Goal: Information Seeking & Learning: Obtain resource

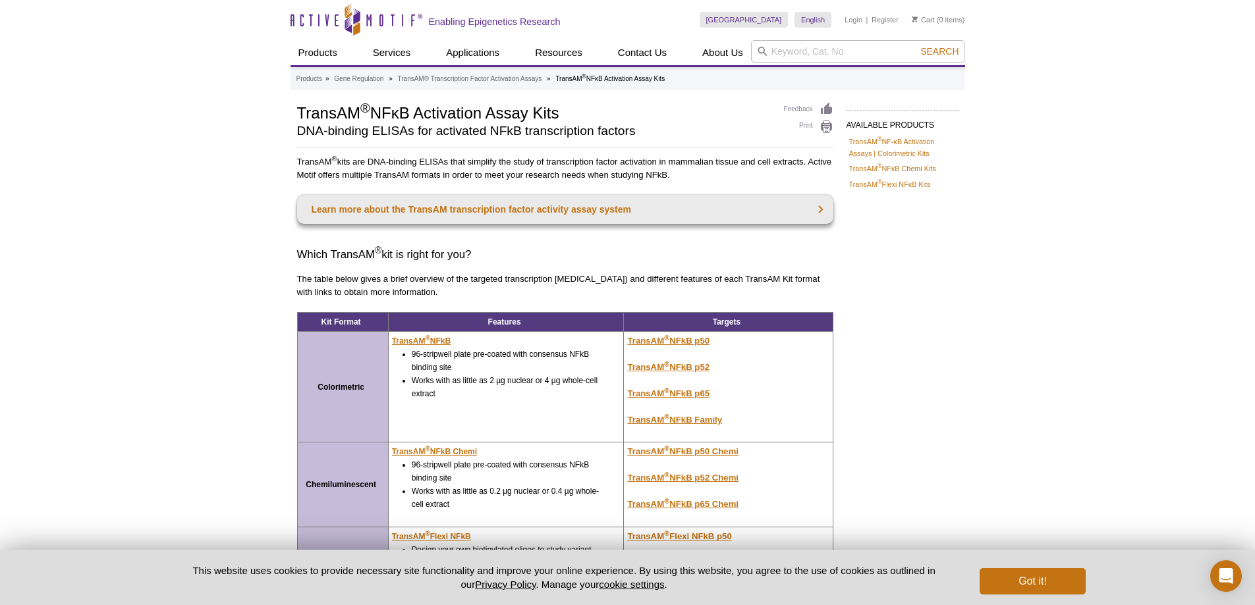
click at [1041, 328] on div "Active Motif Logo Enabling Epigenetics Research 0 Search Skip to content Active…" at bounding box center [627, 431] width 1255 height 863
click at [906, 467] on div "AVAILABLE PRODUCTS TransAM ® NF-κB Activation Assays | Colorimetric Kits TransA…" at bounding box center [627, 410] width 674 height 616
click at [941, 398] on div "AVAILABLE PRODUCTS TransAM ® NF-κB Activation Assays | Colorimetric Kits TransA…" at bounding box center [627, 410] width 674 height 616
click at [730, 425] on p "TransAM ® NFkB Family" at bounding box center [726, 420] width 198 height 13
click at [732, 428] on td "TransAM ® NFkB p50 TransAM ® NFkB p52 TransAM ® NFkB p65 TransAM ® NFkB Family" at bounding box center [728, 387] width 209 height 111
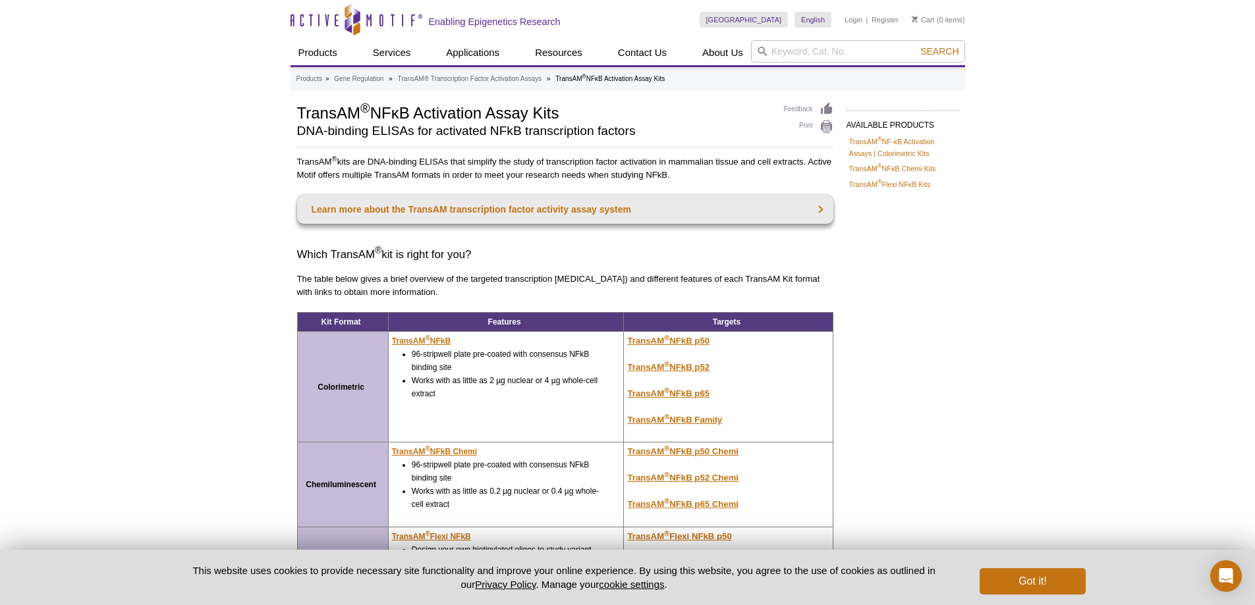
click at [731, 428] on td "TransAM ® NFkB p50 TransAM ® NFkB p52 TransAM ® NFkB p65 TransAM ® NFkB Family" at bounding box center [728, 387] width 209 height 111
click at [725, 431] on td "TransAM ® NFkB p50 TransAM ® NFkB p52 TransAM ® NFkB p65 TransAM ® NFkB Family" at bounding box center [728, 387] width 209 height 111
click at [724, 425] on p "TransAM ® NFkB Family" at bounding box center [726, 420] width 198 height 13
drag, startPoint x: 735, startPoint y: 425, endPoint x: 717, endPoint y: 420, distance: 18.4
click at [735, 424] on p "TransAM ® NFkB Family" at bounding box center [726, 420] width 198 height 13
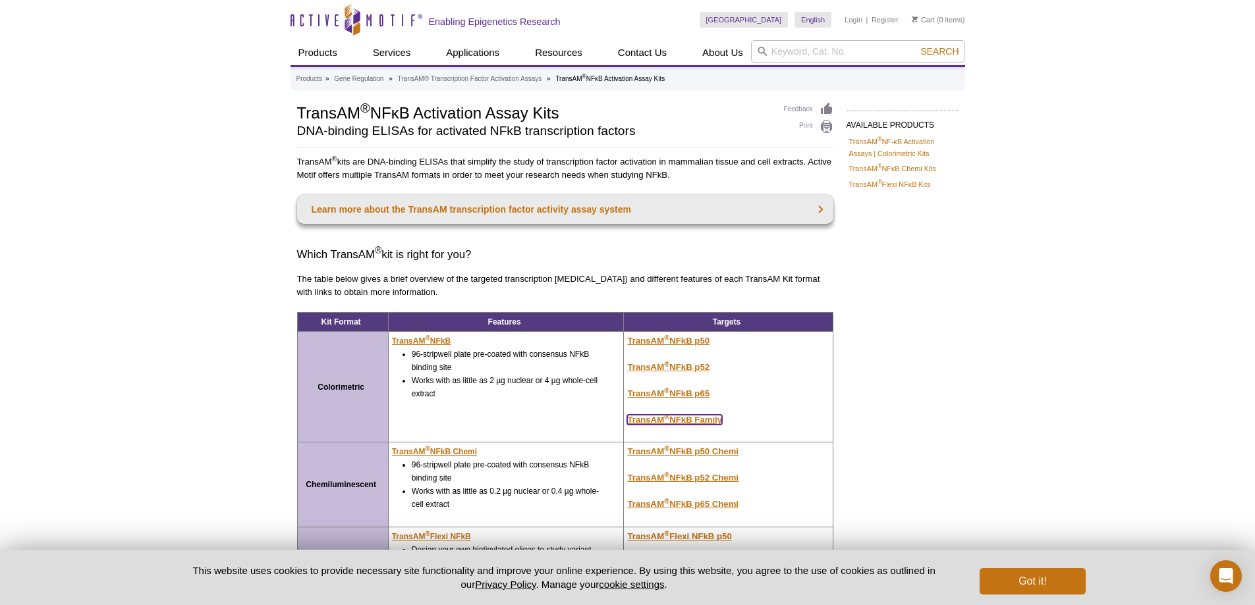
click at [717, 420] on u "TransAM ® NFkB Family" at bounding box center [674, 420] width 95 height 10
click at [719, 424] on u "TransAM ® NFkB Family" at bounding box center [674, 420] width 95 height 10
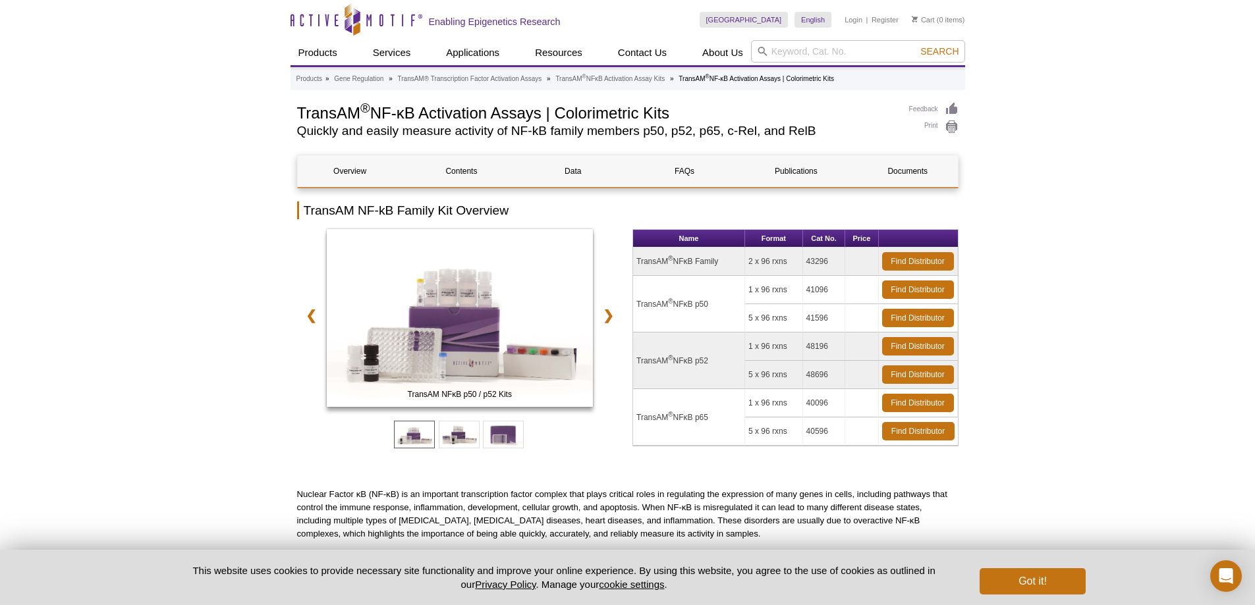
click at [917, 258] on link "Find Distributor" at bounding box center [918, 261] width 72 height 18
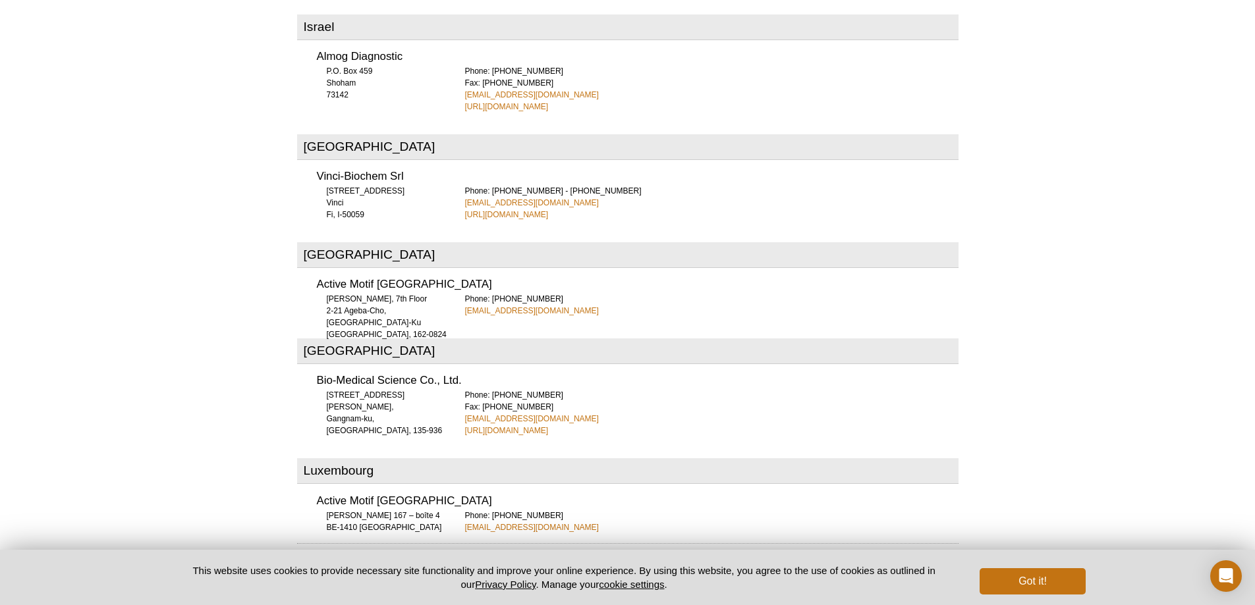
scroll to position [2922, 0]
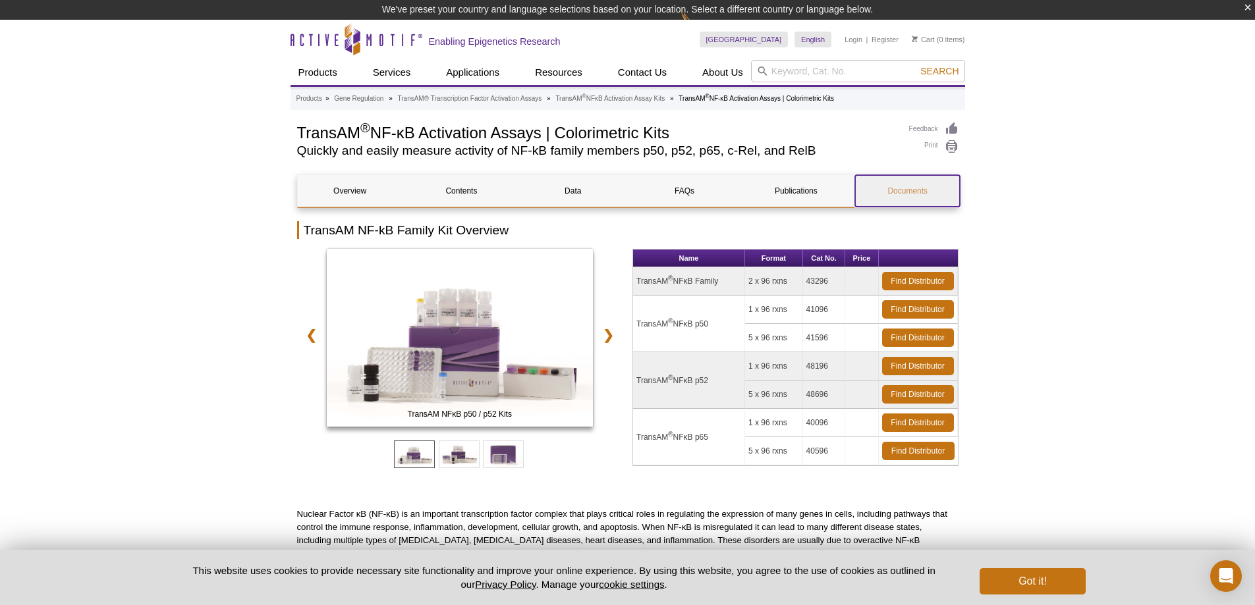
click at [923, 200] on link "Documents" at bounding box center [907, 191] width 105 height 32
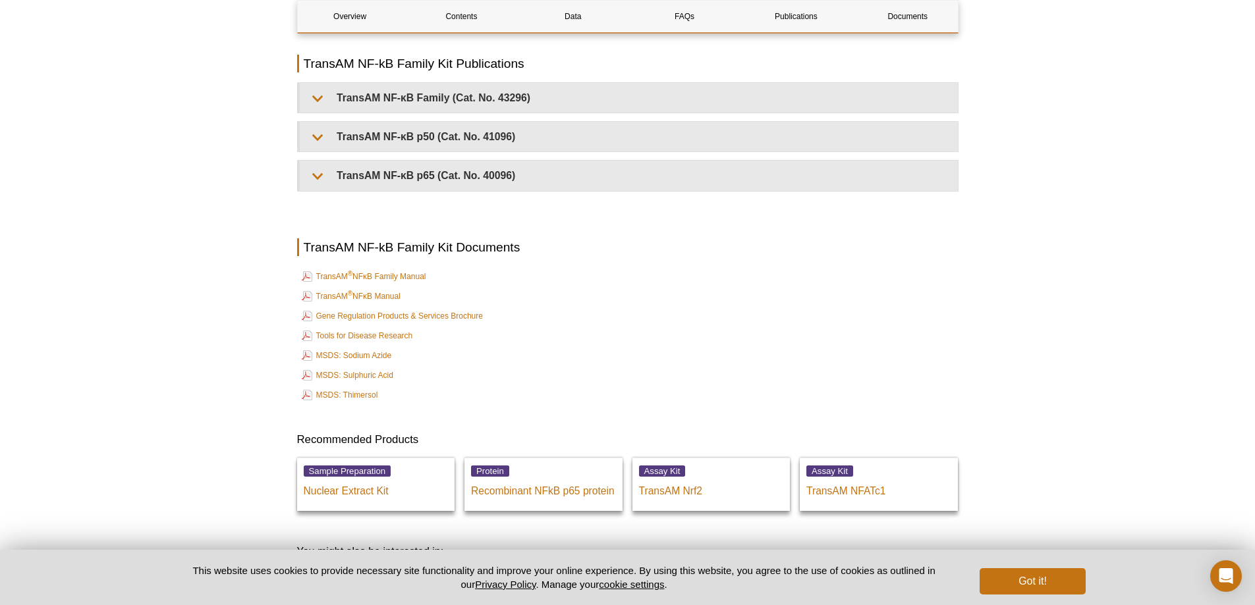
scroll to position [2512, 0]
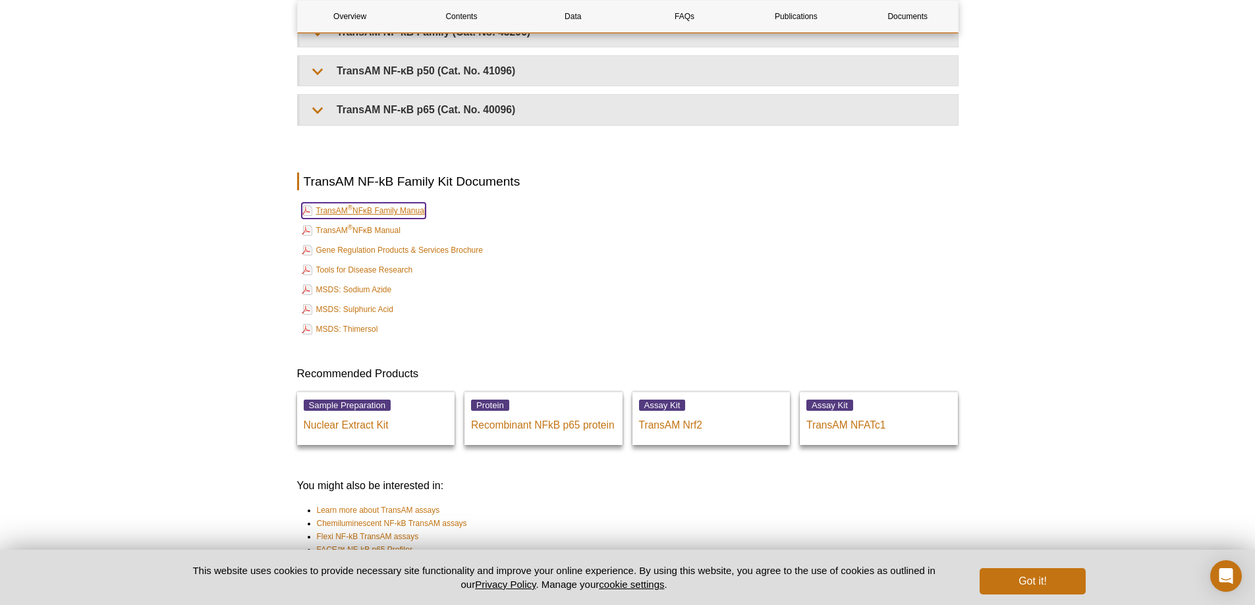
click at [422, 212] on link "TransAM ® NFκB Family Manual" at bounding box center [364, 211] width 124 height 16
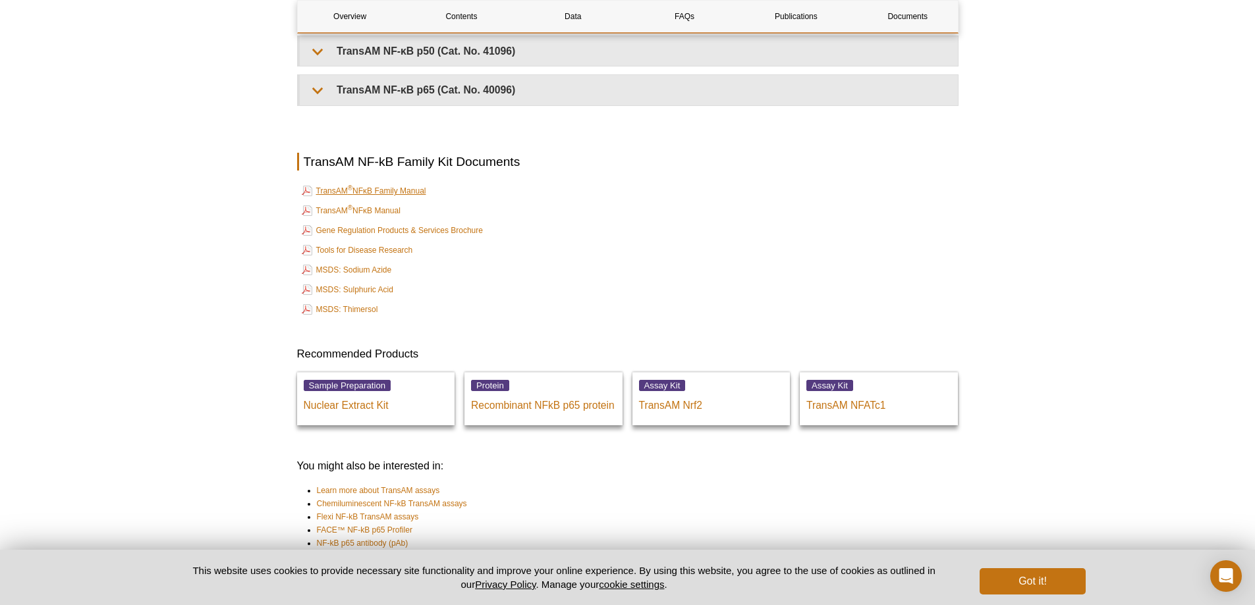
scroll to position [2492, 0]
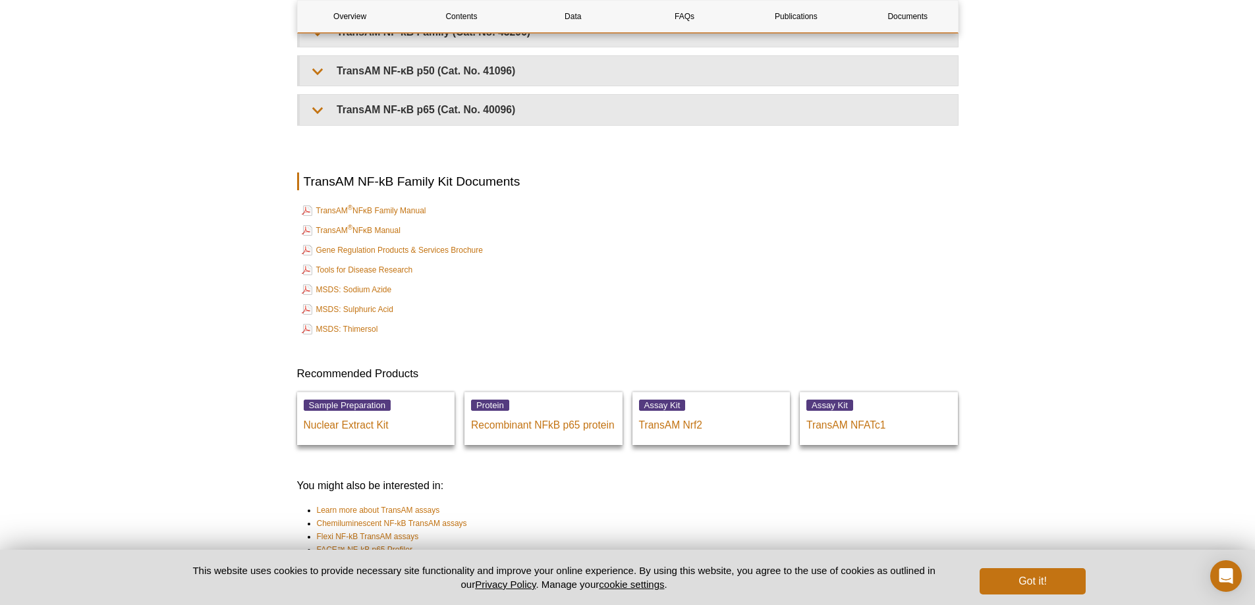
click at [581, 263] on td "Tools for Disease Research" at bounding box center [627, 270] width 659 height 18
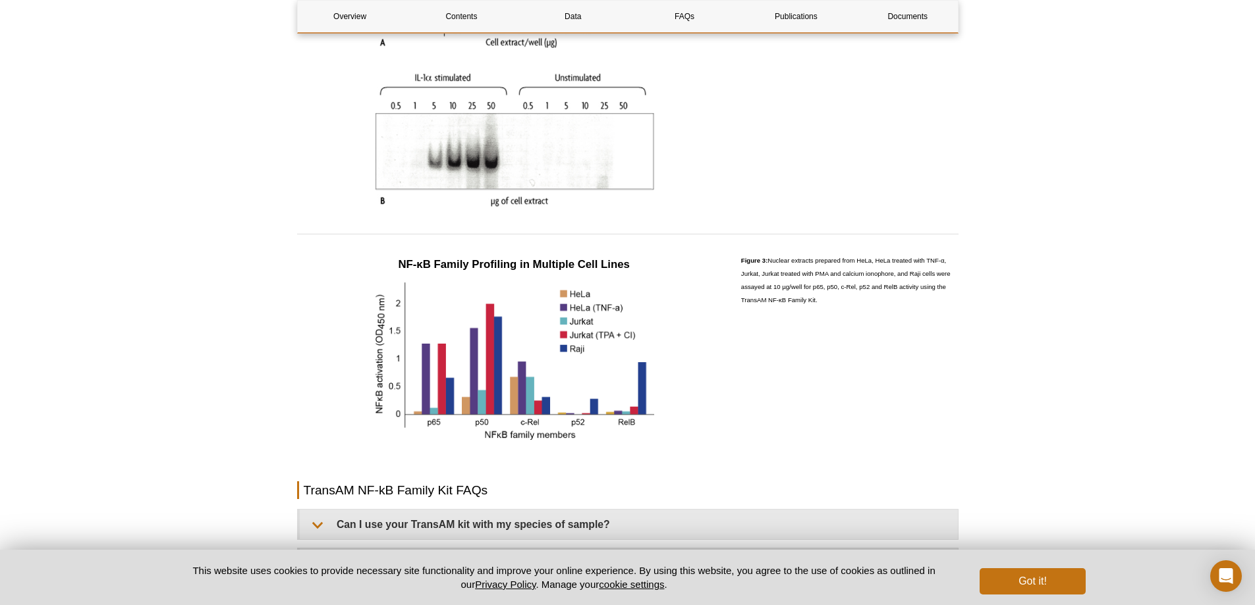
scroll to position [1270, 0]
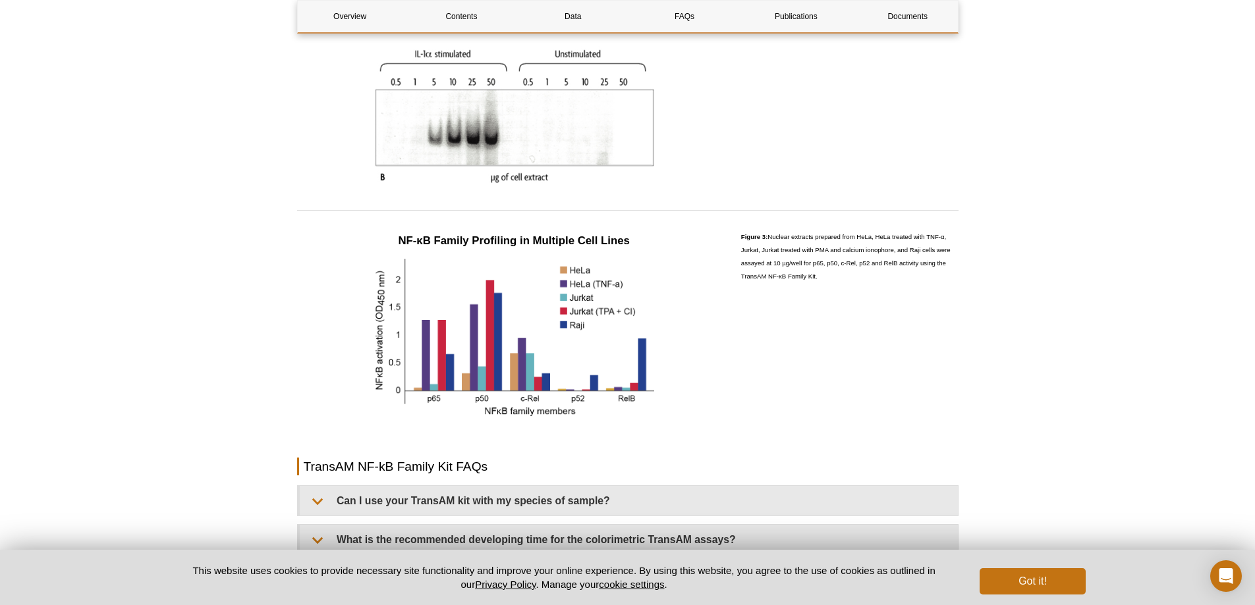
click at [981, 392] on div "Active Motif Logo Enabling Epigenetics Research 0 Search Skip to content Active…" at bounding box center [627, 555] width 1255 height 3650
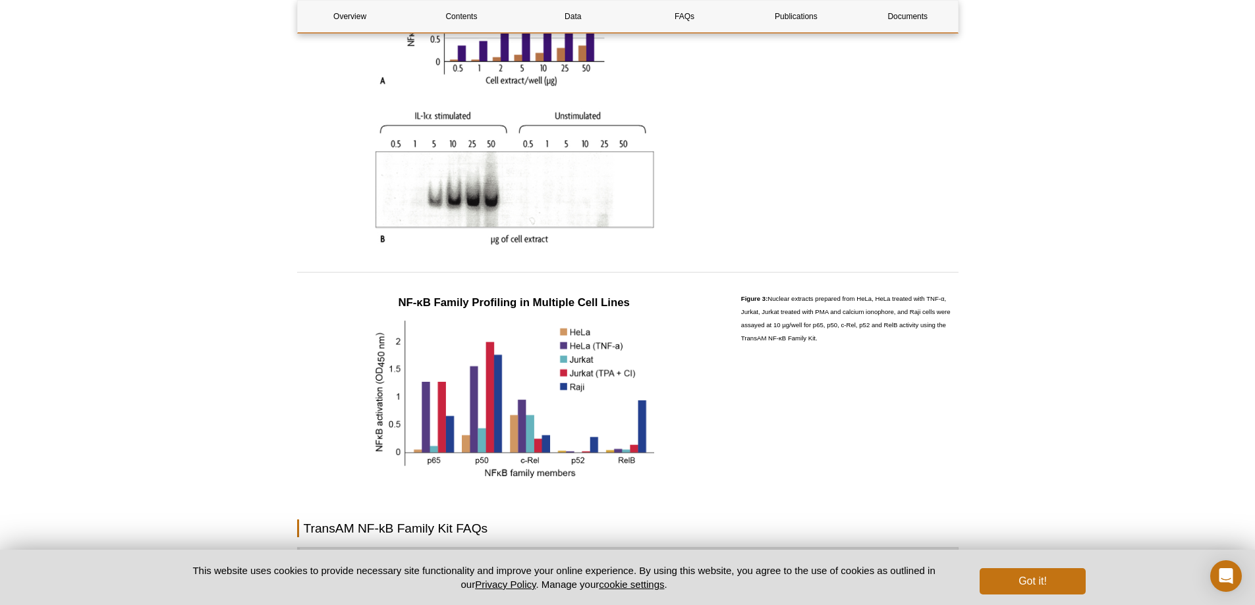
scroll to position [1138, 0]
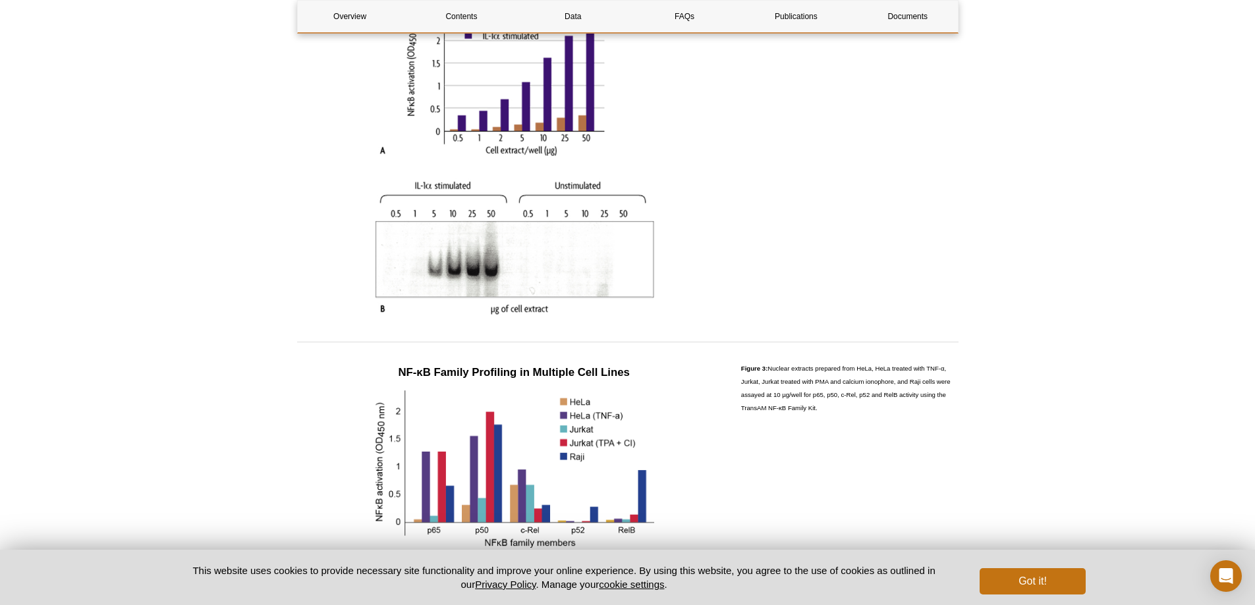
drag, startPoint x: 1052, startPoint y: 426, endPoint x: 1052, endPoint y: 379, distance: 47.4
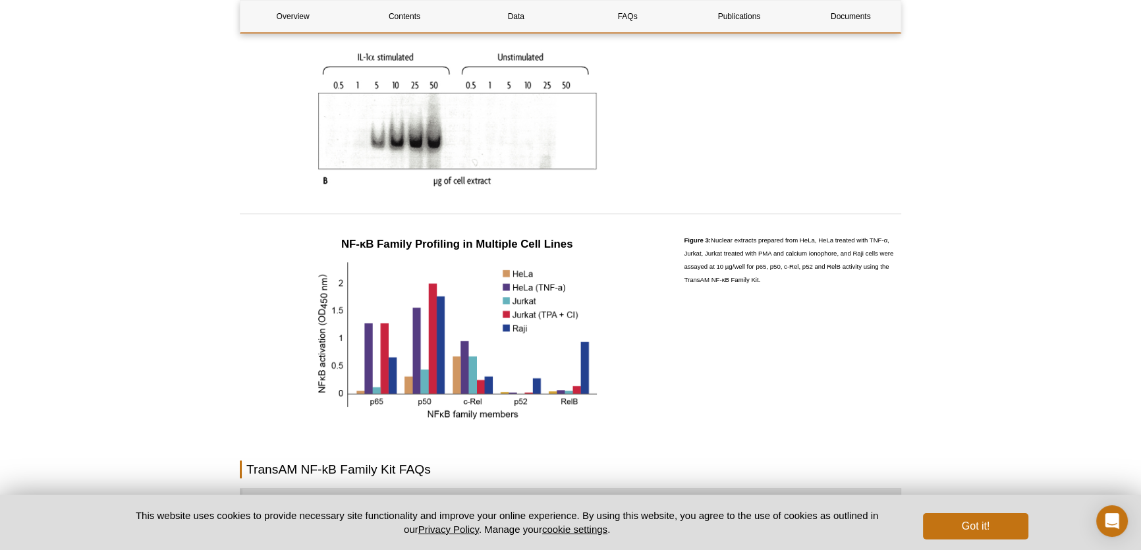
scroll to position [1258, 0]
